Goal: Task Accomplishment & Management: Complete application form

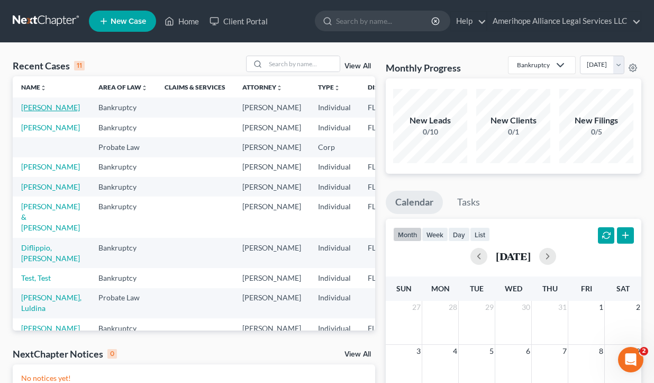
click at [33, 108] on link "[PERSON_NAME]" at bounding box center [50, 107] width 59 height 9
select select "1"
select select "8"
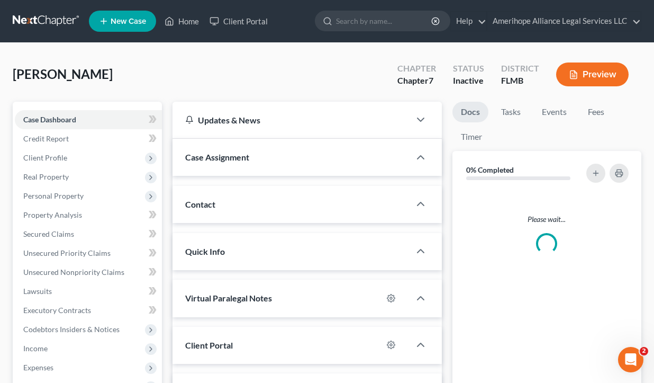
select select "25138"
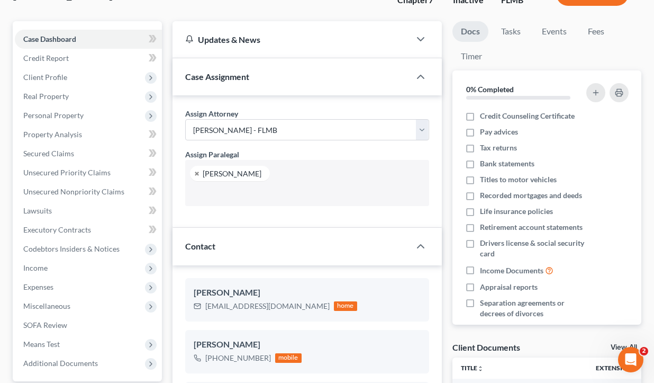
scroll to position [104, 0]
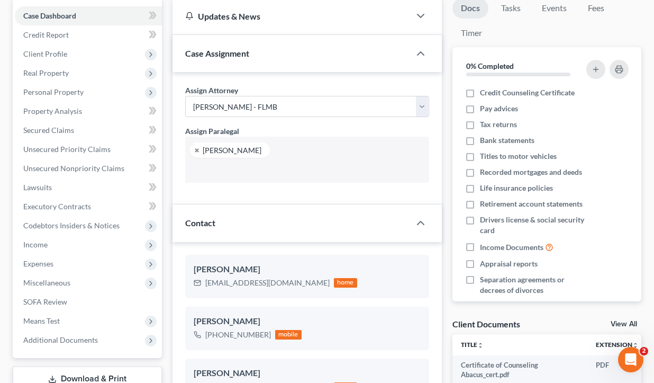
click at [308, 148] on ul "[PERSON_NAME]" at bounding box center [307, 160] width 244 height 46
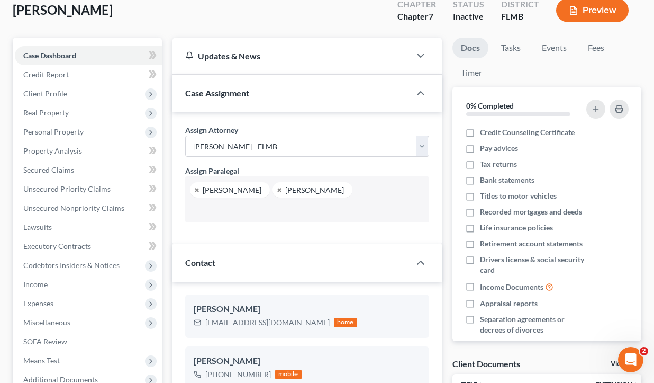
scroll to position [58, 0]
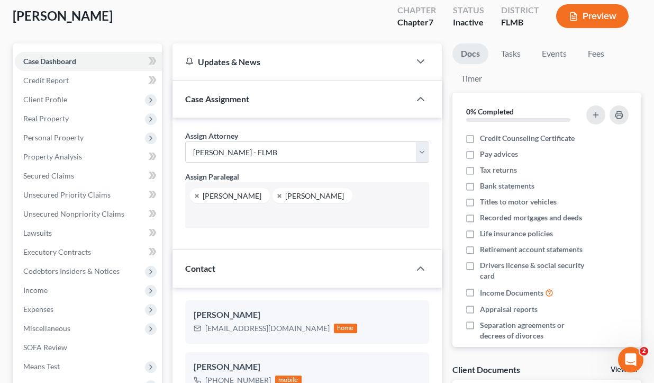
click at [342, 29] on div "Gonzalez, Lisa Upgraded Chapter Chapter 7 Status Inactive District FLMB Preview" at bounding box center [327, 20] width 629 height 46
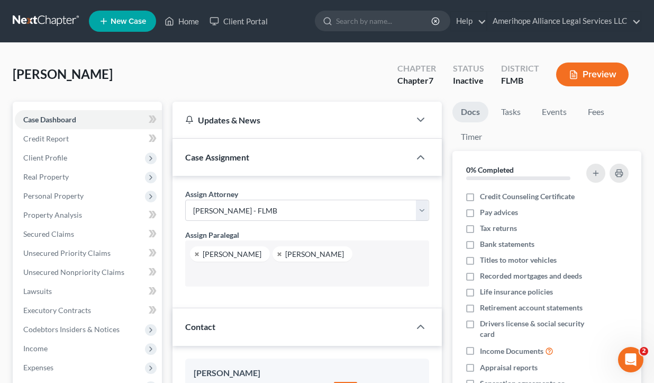
click at [48, 19] on link at bounding box center [47, 21] width 68 height 19
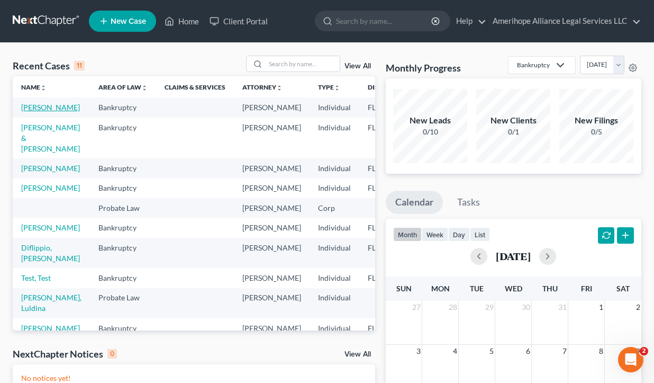
click at [55, 108] on link "[PERSON_NAME]" at bounding box center [50, 107] width 59 height 9
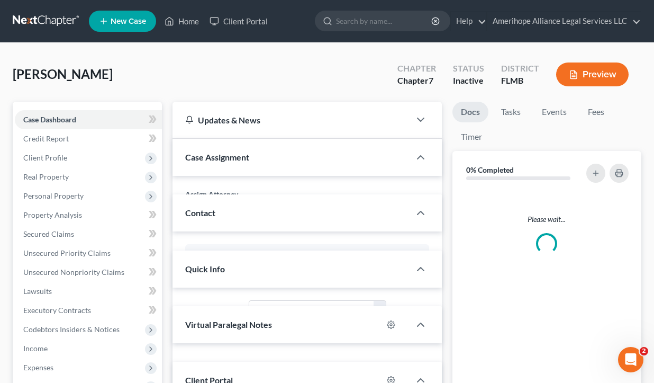
scroll to position [19, 0]
select select "25138"
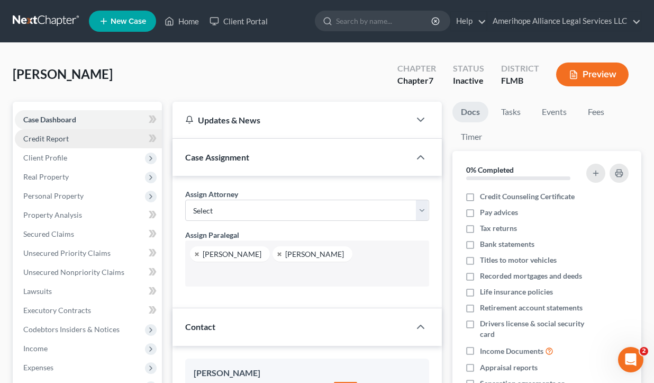
scroll to position [561, 0]
click at [49, 17] on link at bounding box center [47, 21] width 68 height 19
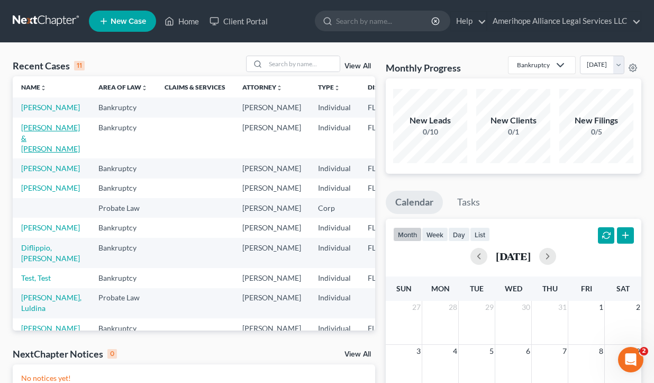
click at [44, 137] on link "[PERSON_NAME] & [PERSON_NAME]" at bounding box center [50, 138] width 59 height 30
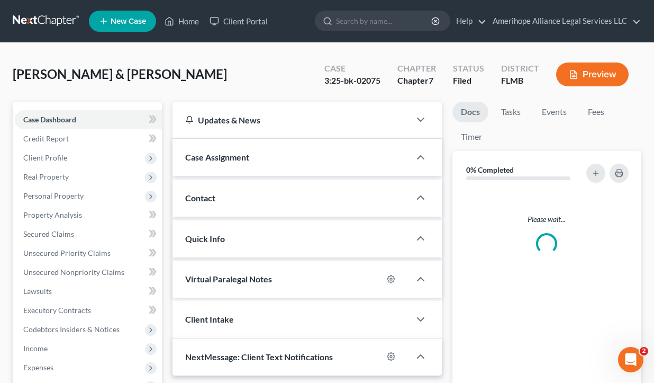
select select
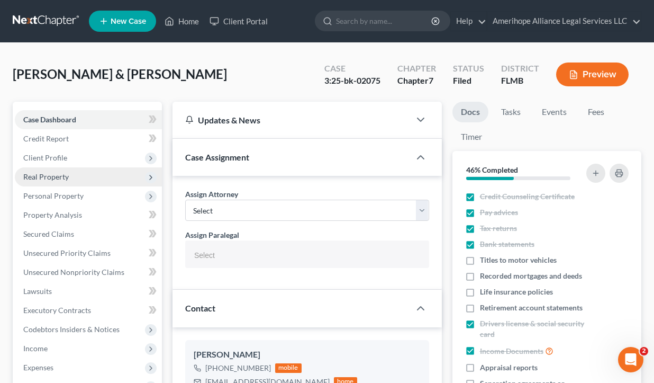
scroll to position [710, 0]
click at [252, 255] on input "text" at bounding box center [306, 255] width 229 height 16
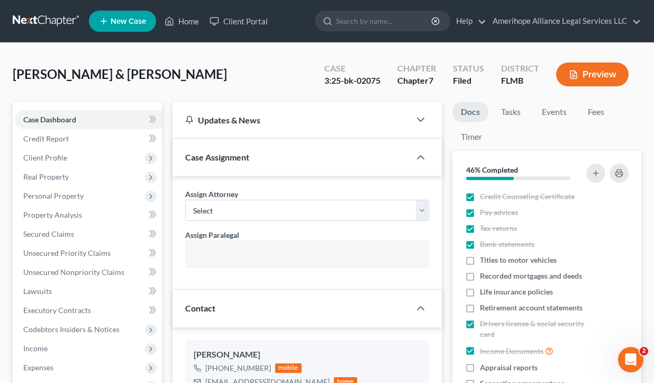
type input "Select"
click at [31, 18] on link at bounding box center [47, 21] width 68 height 19
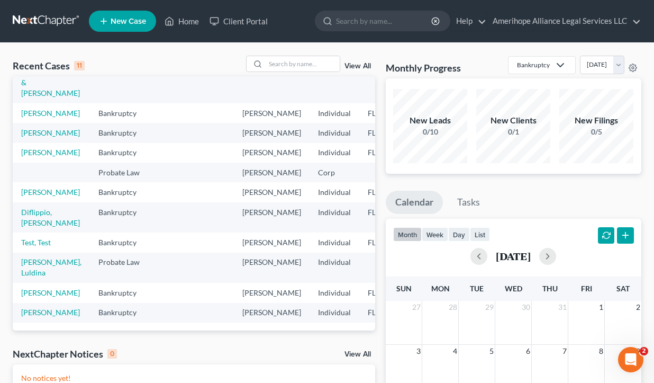
scroll to position [41, 0]
click at [42, 128] on link "[PERSON_NAME]" at bounding box center [50, 132] width 59 height 9
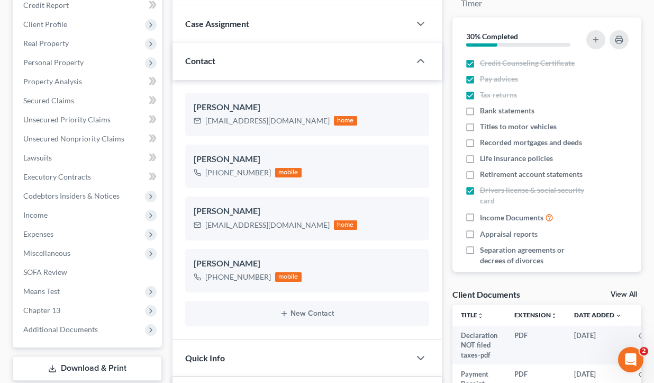
scroll to position [14, 0]
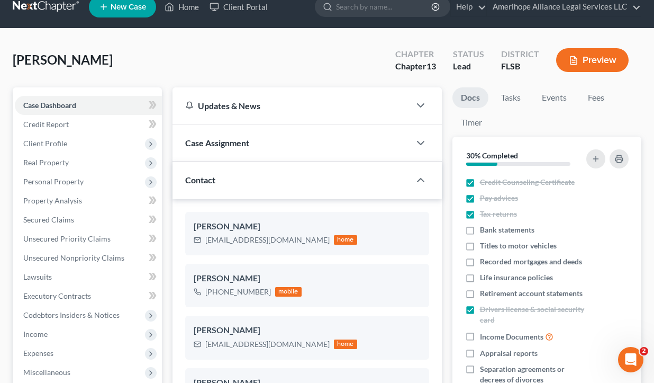
click at [246, 144] on span "Case Assignment" at bounding box center [217, 143] width 64 height 10
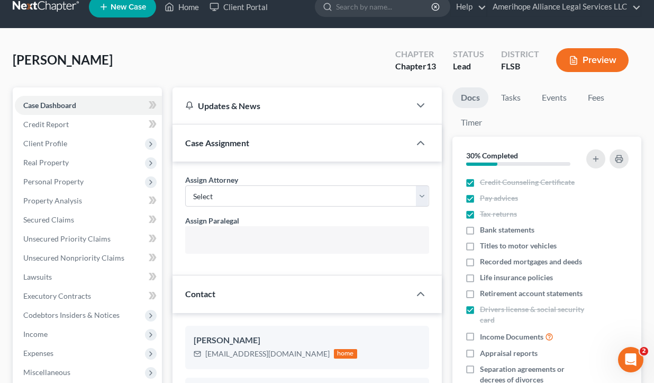
click at [248, 236] on input "text" at bounding box center [306, 241] width 229 height 16
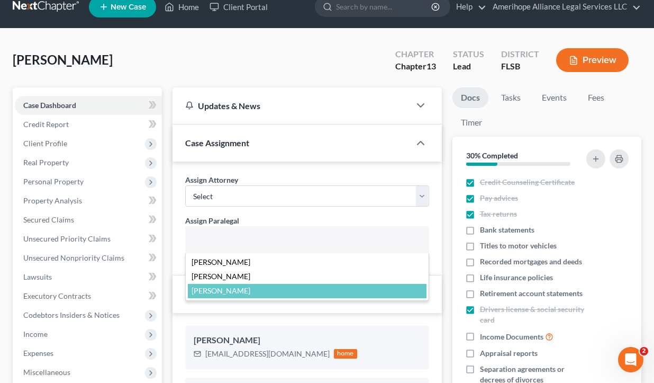
select select "25435"
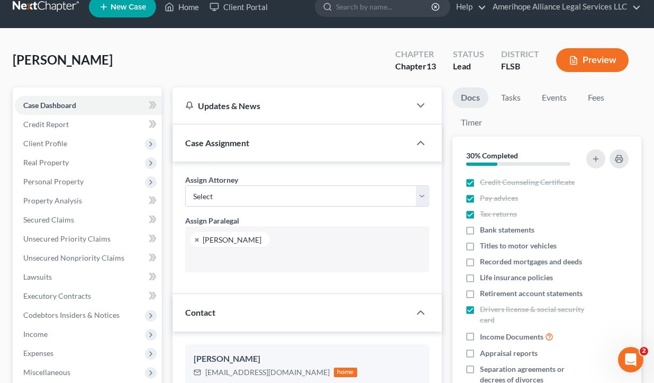
click at [201, 58] on div "Fincher, Ellen Upgraded Chapter Chapter 13 Status Lead District FLSB Preview" at bounding box center [327, 64] width 629 height 46
click at [57, 12] on link at bounding box center [47, 6] width 68 height 19
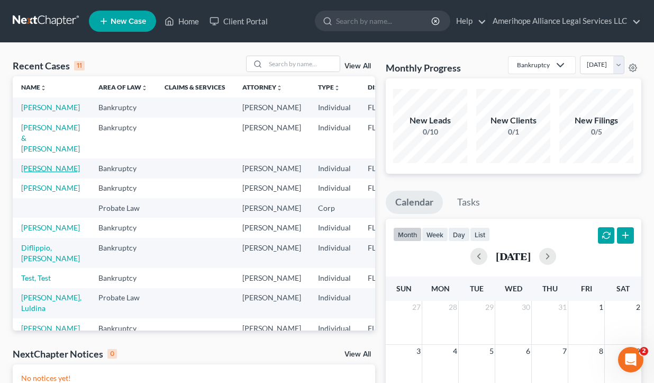
click at [52, 167] on link "[PERSON_NAME]" at bounding box center [50, 168] width 59 height 9
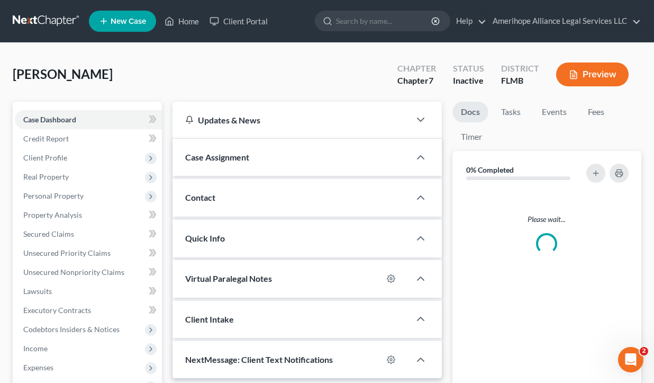
select select "25138"
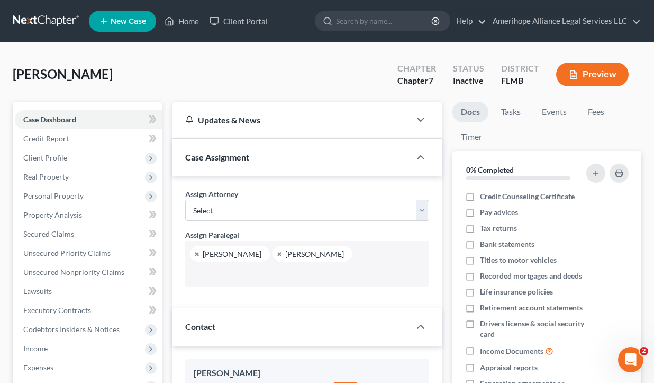
scroll to position [561, 0]
click at [41, 21] on link at bounding box center [47, 21] width 68 height 19
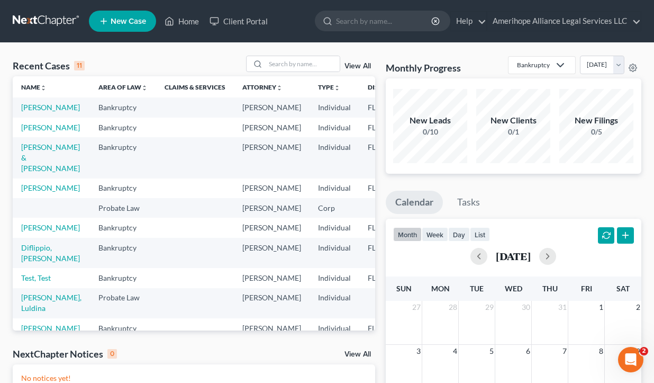
click at [40, 132] on td "[PERSON_NAME]" at bounding box center [51, 127] width 77 height 20
click at [40, 127] on link "[PERSON_NAME]" at bounding box center [50, 127] width 59 height 9
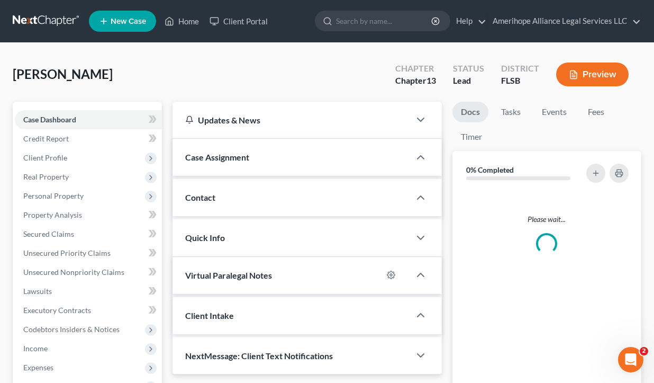
select select "25435"
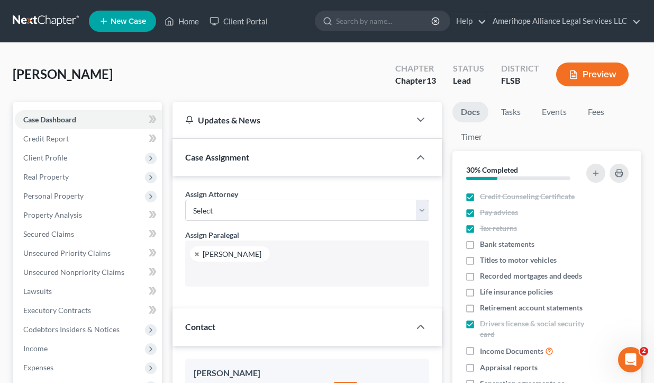
scroll to position [203, 0]
click at [38, 27] on link at bounding box center [47, 21] width 68 height 19
